Goal: Task Accomplishment & Management: Manage account settings

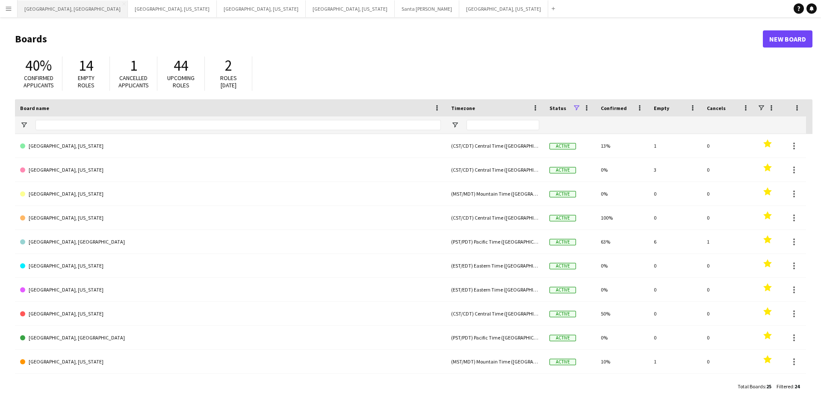
click at [36, 11] on button "[GEOGRAPHIC_DATA], [GEOGRAPHIC_DATA] Close" at bounding box center [73, 8] width 110 height 17
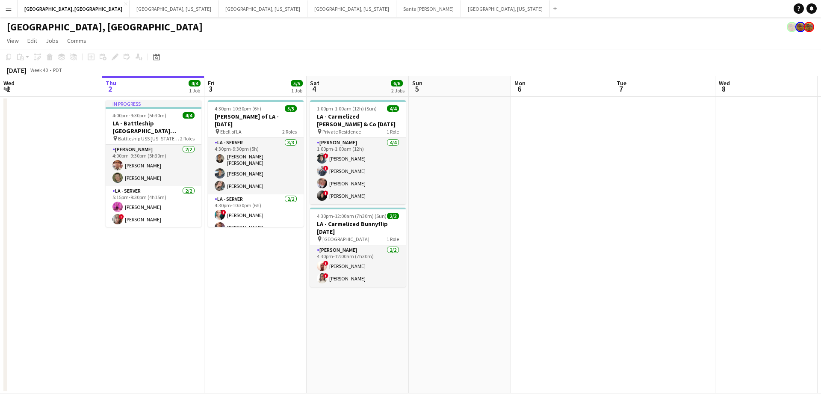
scroll to position [0, 225]
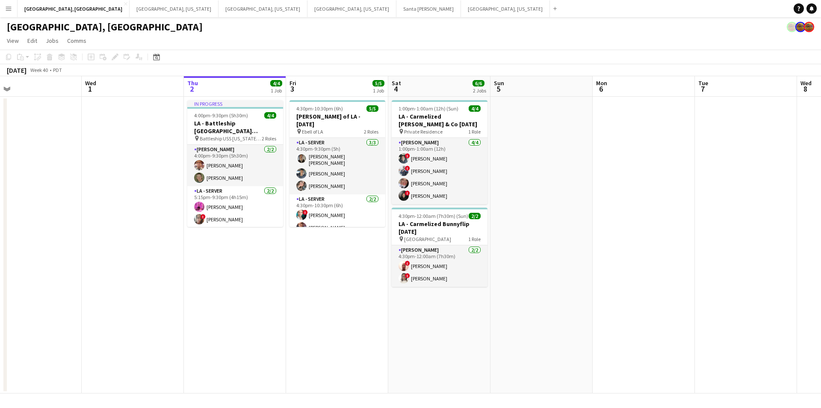
drag, startPoint x: 224, startPoint y: 276, endPoint x: 305, endPoint y: 277, distance: 81.7
click at [305, 277] on app-calendar-viewport "Sun 28 Mon 29 Tue 30 Wed 1 Thu 2 4/4 1 Job Fri 3 5/5 1 Job Sat 4 6/6 2 Jobs Sun…" at bounding box center [410, 234] width 821 height 317
click at [234, 162] on app-card-role "[PERSON_NAME] [DATE] 4:00pm-9:30pm (5h30m) [PERSON_NAME] [PERSON_NAME]" at bounding box center [235, 165] width 96 height 41
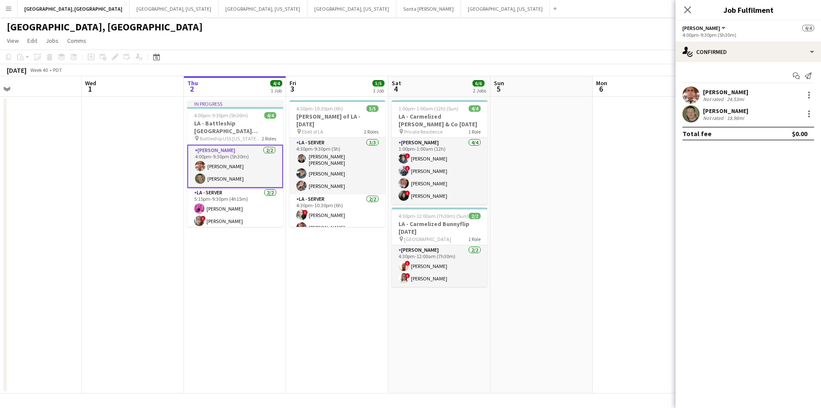
click at [734, 88] on div "[PERSON_NAME]" at bounding box center [725, 92] width 45 height 8
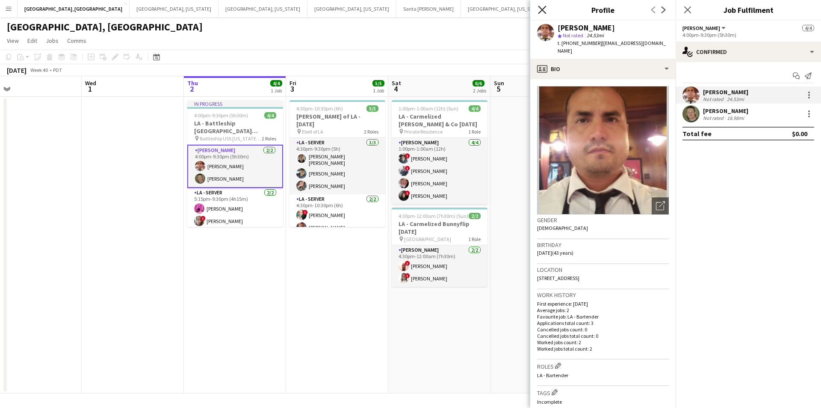
click at [541, 10] on icon "Close pop-in" at bounding box center [542, 10] width 8 height 8
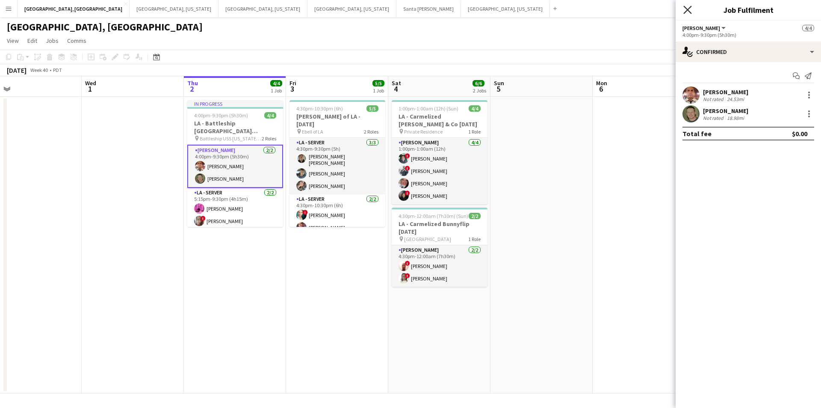
click at [686, 9] on icon "Close pop-in" at bounding box center [688, 10] width 8 height 8
